Goal: Navigation & Orientation: Find specific page/section

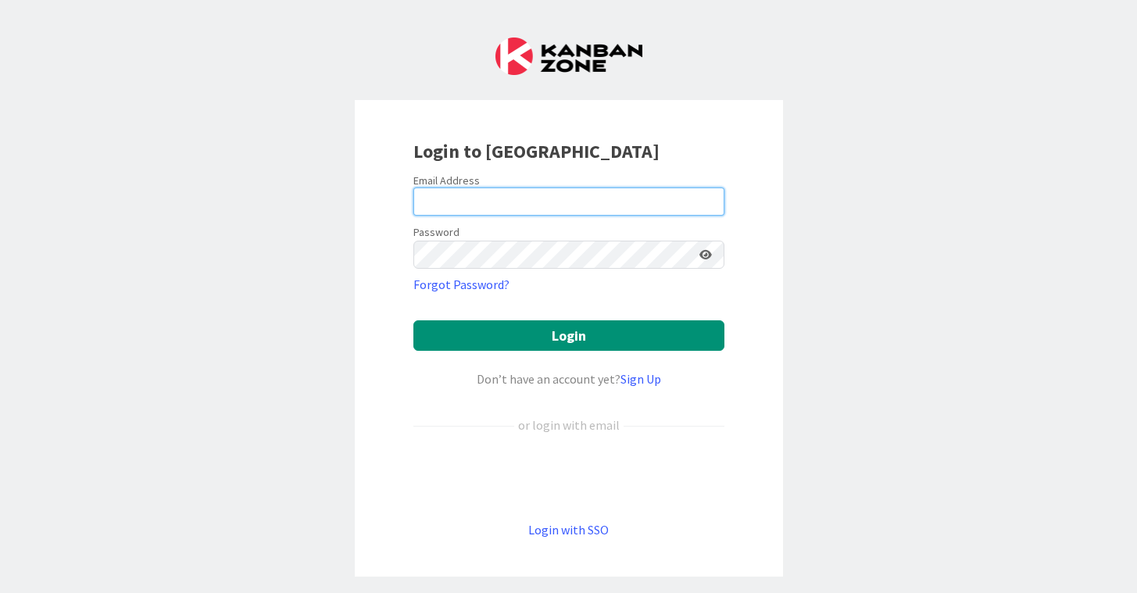
click at [442, 213] on input "email" at bounding box center [569, 202] width 311 height 28
type input "[PERSON_NAME][EMAIL_ADDRESS][PERSON_NAME][DOMAIN_NAME]"
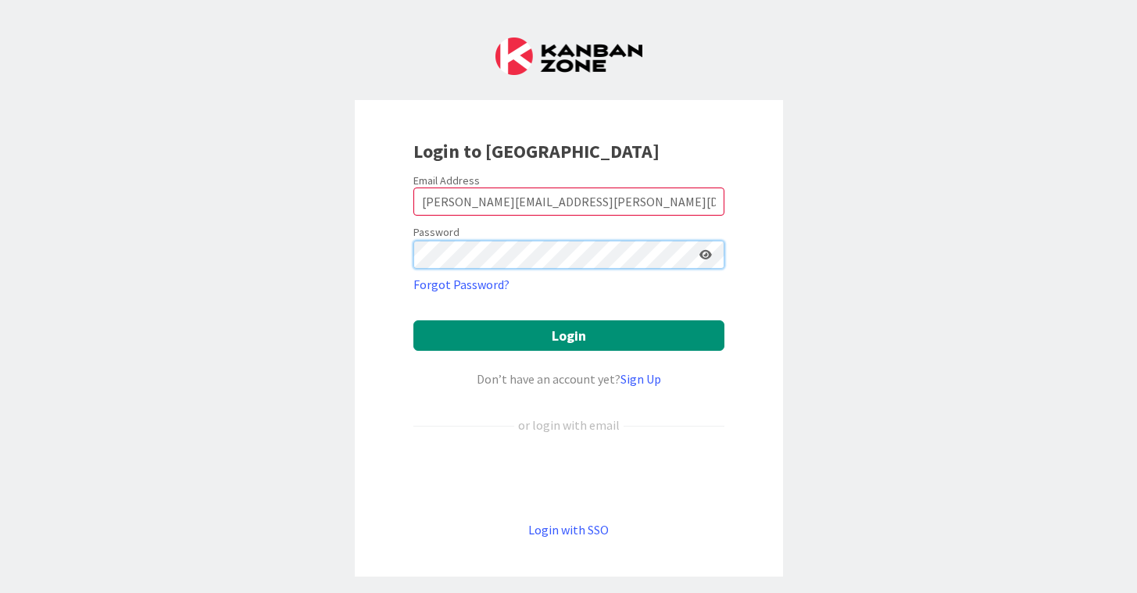
click at [414, 320] on button "Login" at bounding box center [569, 335] width 311 height 30
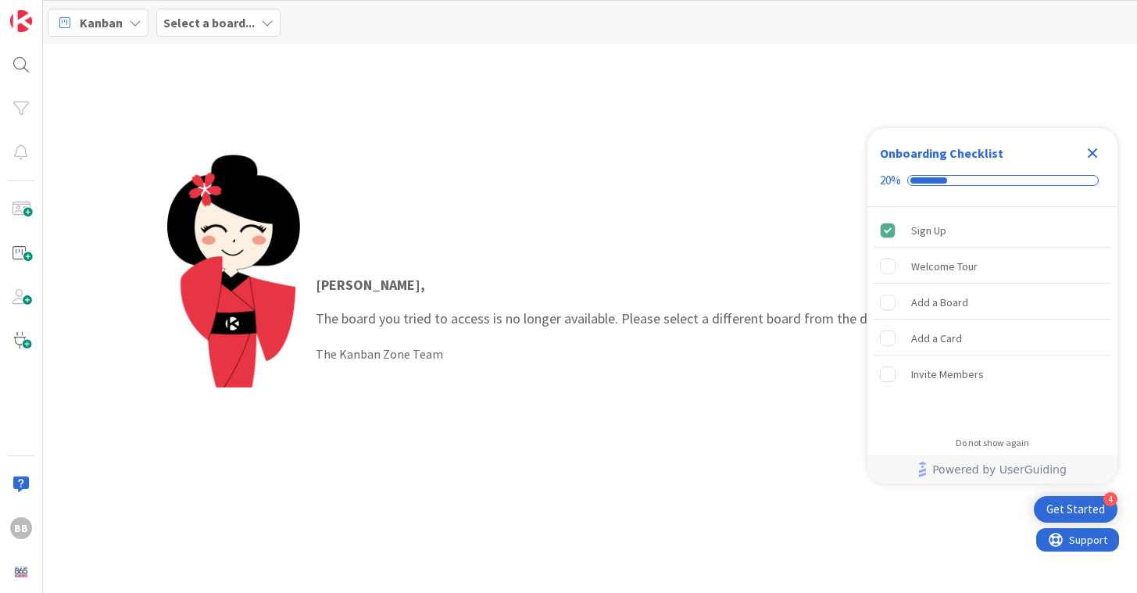
click at [1097, 153] on icon "Close Checklist" at bounding box center [1092, 153] width 19 height 19
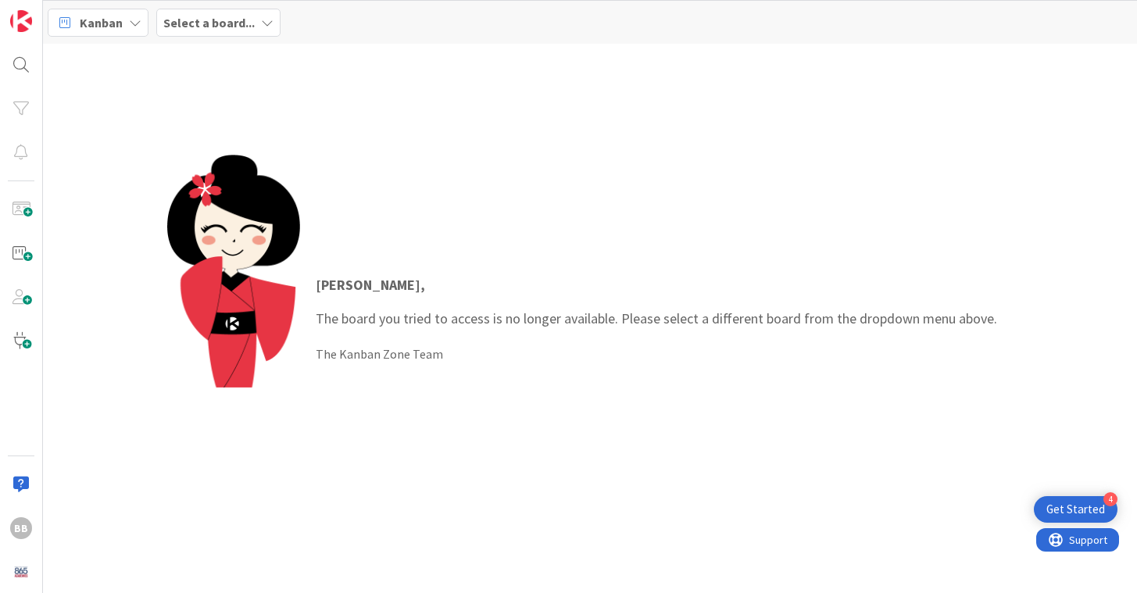
click at [261, 21] on icon at bounding box center [267, 22] width 13 height 13
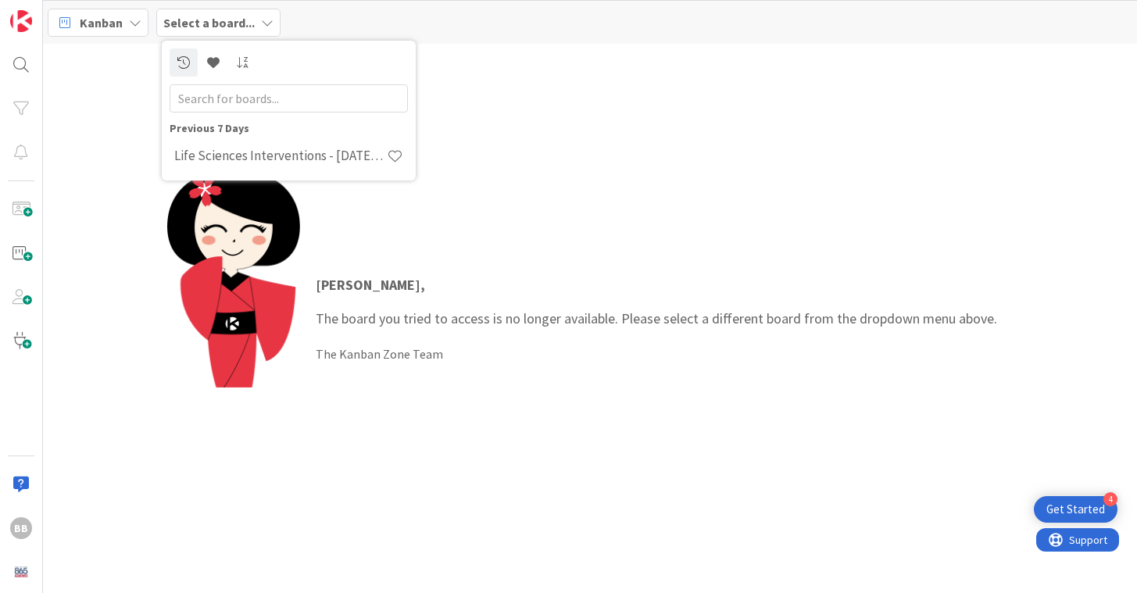
click at [118, 79] on div "[PERSON_NAME] , The board you tried to access is no longer available. Please se…" at bounding box center [590, 319] width 1094 height 550
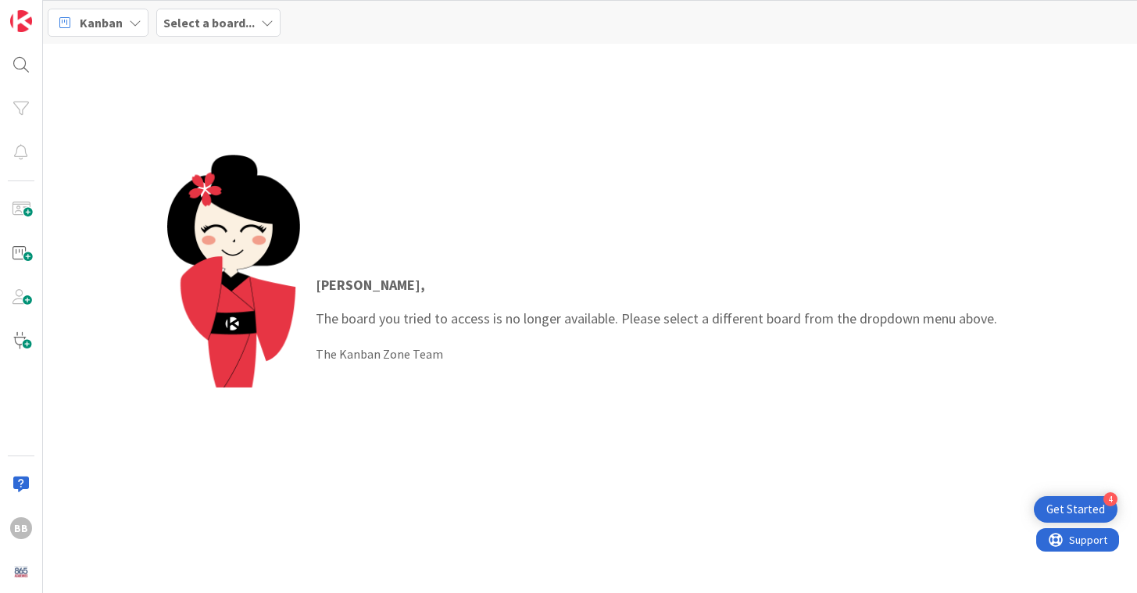
click at [143, 21] on div "Kanban" at bounding box center [98, 23] width 101 height 28
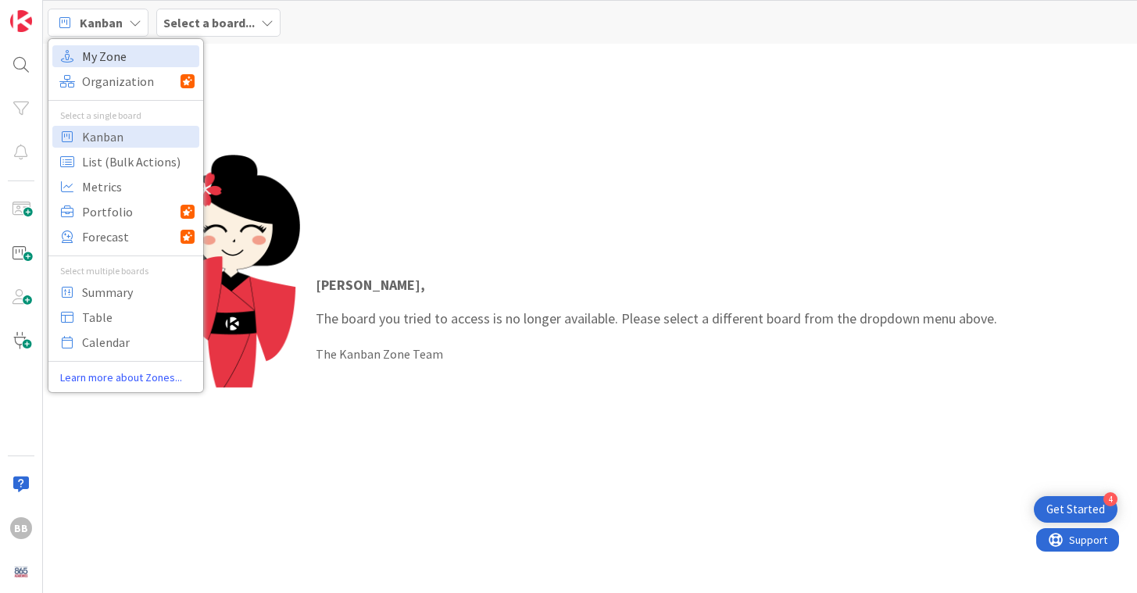
click at [126, 45] on span "My Zone" at bounding box center [138, 56] width 113 height 23
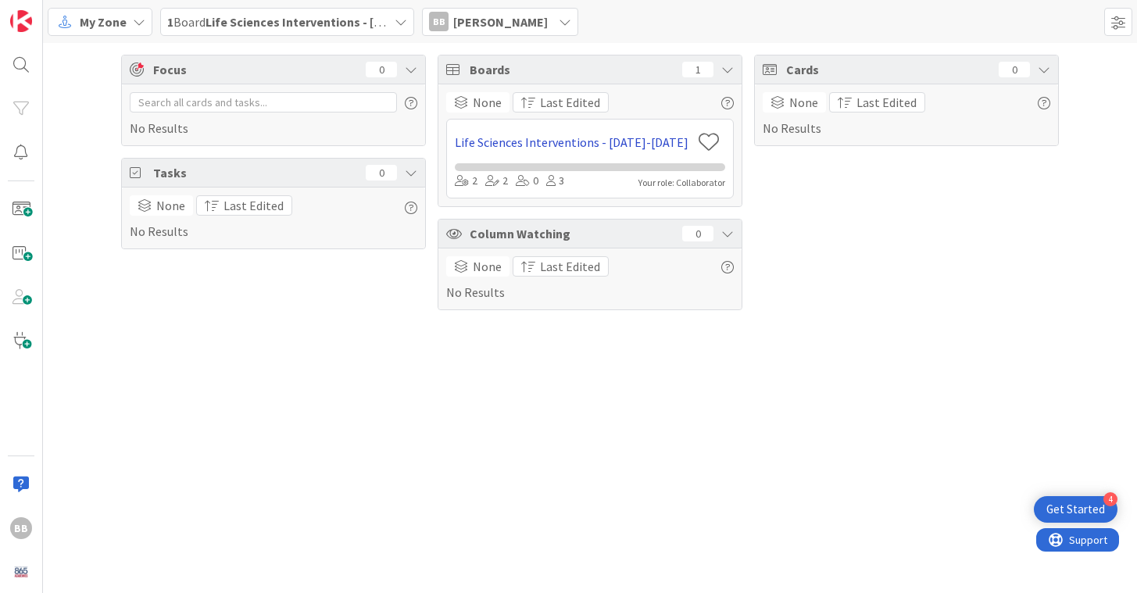
click at [536, 148] on link "Life Sciences Interventions - [DATE]-[DATE]" at bounding box center [573, 142] width 237 height 19
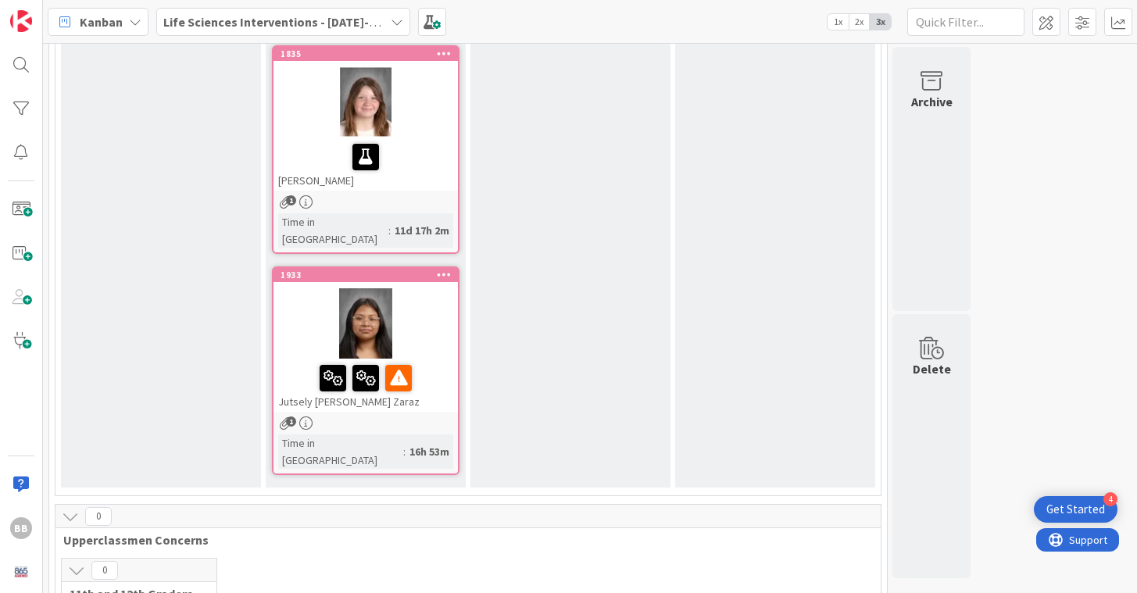
scroll to position [2095, 0]
